Goal: Information Seeking & Learning: Learn about a topic

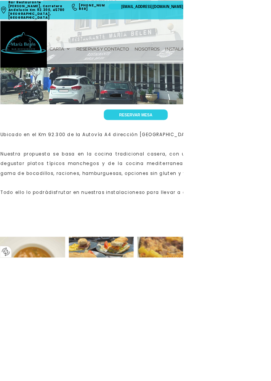
scroll to position [198, 0]
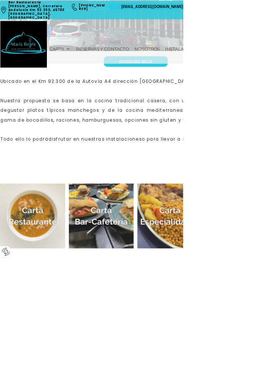
click at [57, 329] on img at bounding box center [48, 320] width 96 height 96
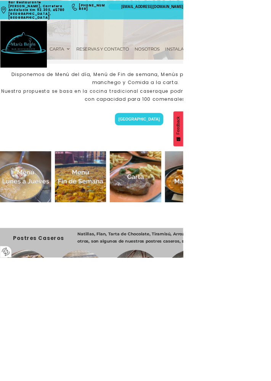
scroll to position [178, 0]
click at [206, 256] on img at bounding box center [200, 262] width 76 height 76
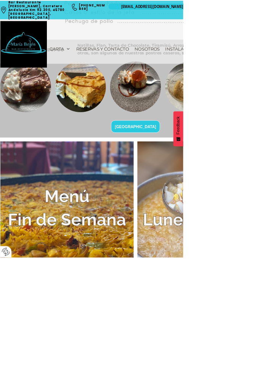
scroll to position [1434, 0]
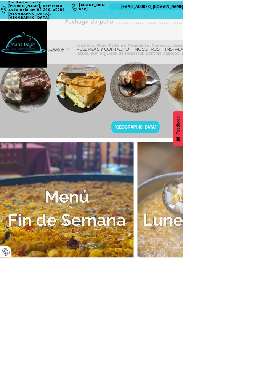
click at [104, 315] on img at bounding box center [98, 308] width 197 height 197
